Goal: Task Accomplishment & Management: Use online tool/utility

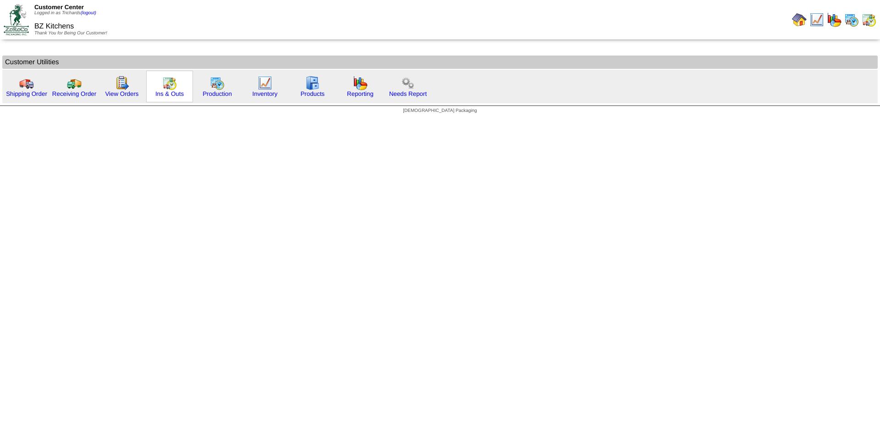
click at [174, 88] on img at bounding box center [169, 83] width 15 height 15
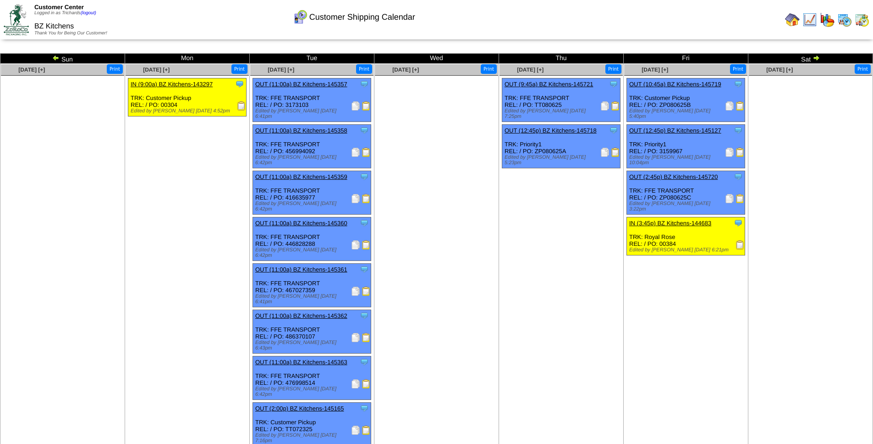
click at [815, 58] on img at bounding box center [815, 57] width 7 height 7
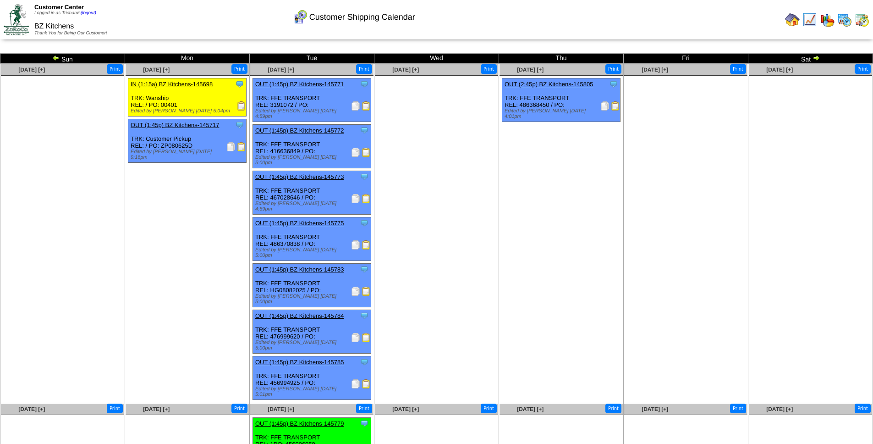
click at [527, 105] on div "Clone Item OUT (2:45p) BZ Kitchens-145805 BZ Kitchens ScheduleID: 145805 90 CS:…" at bounding box center [561, 100] width 118 height 44
copy div "486368450"
click at [605, 107] on img at bounding box center [604, 105] width 9 height 9
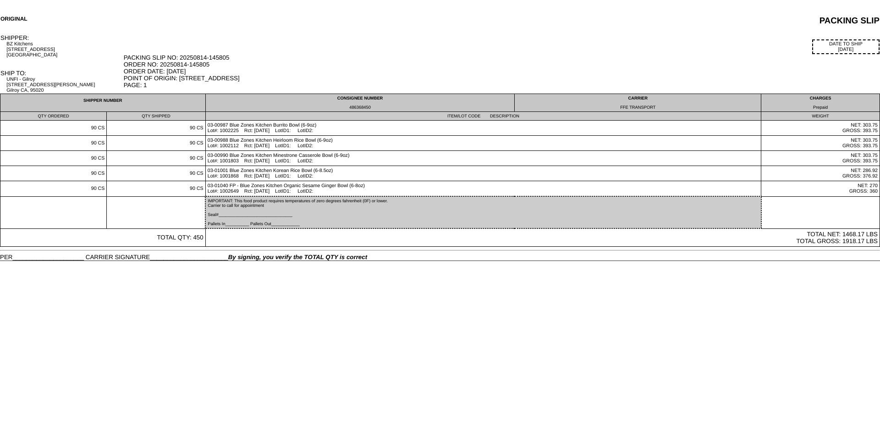
click at [362, 107] on div "486368450" at bounding box center [360, 107] width 305 height 5
copy div "486368450"
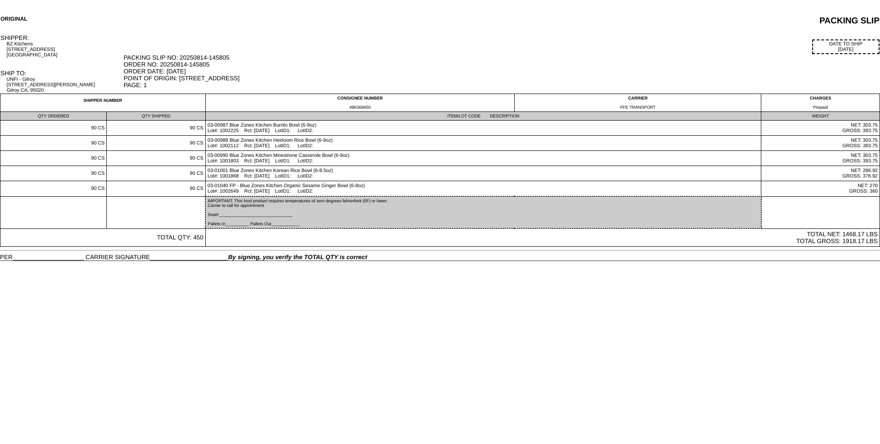
click at [234, 25] on td "ORIGINAL" at bounding box center [137, 20] width 275 height 11
